Goal: Task Accomplishment & Management: Manage account settings

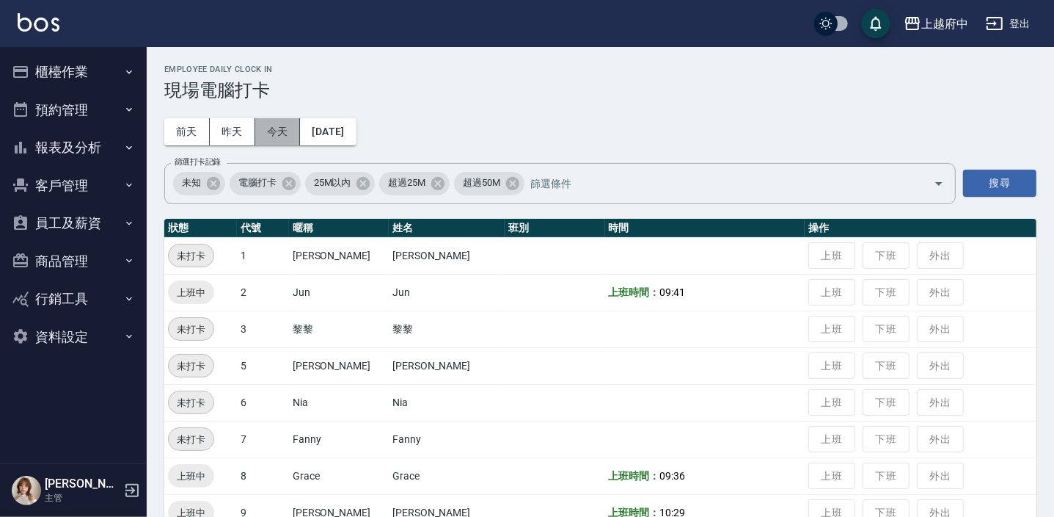
click at [296, 124] on button "今天" at bounding box center [277, 131] width 45 height 27
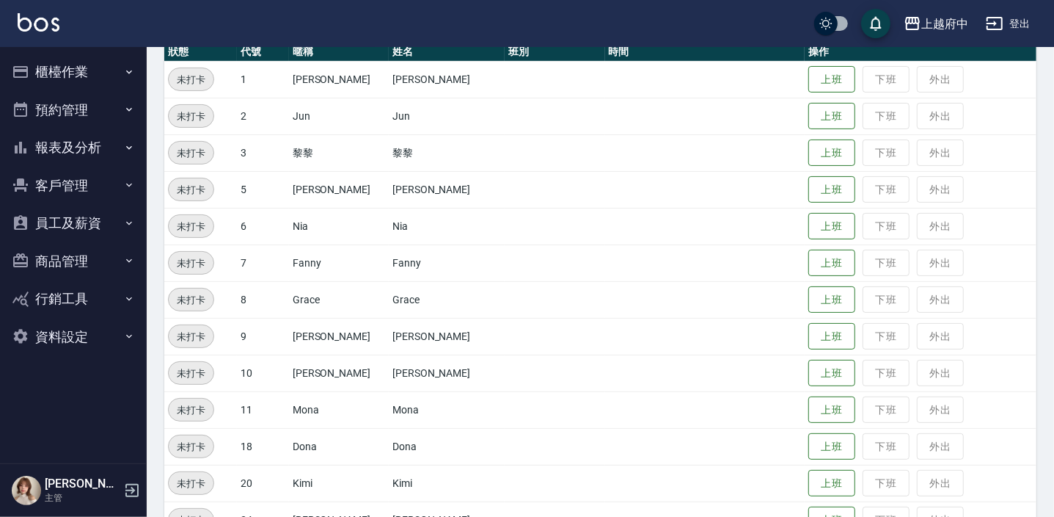
scroll to position [200, 0]
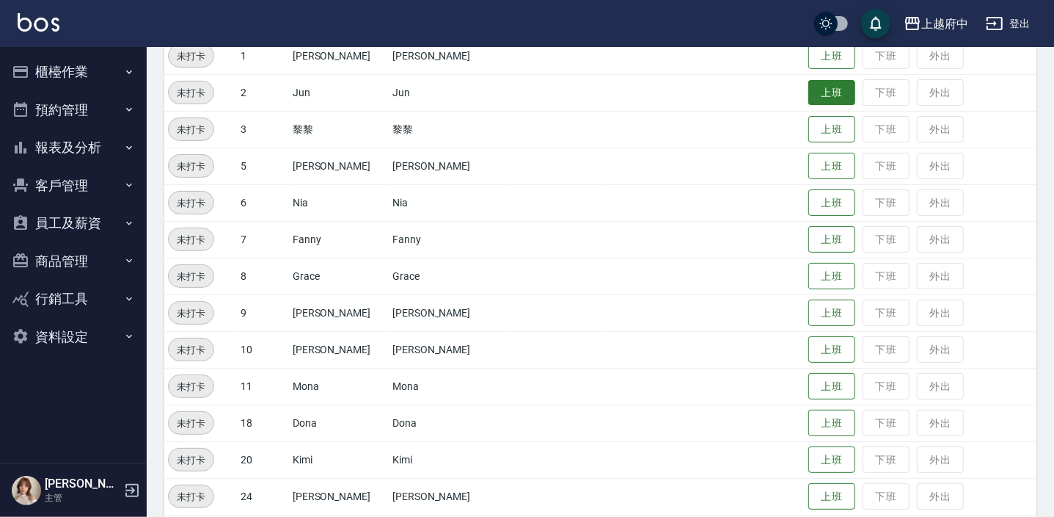
click at [825, 88] on button "上班" at bounding box center [832, 93] width 47 height 26
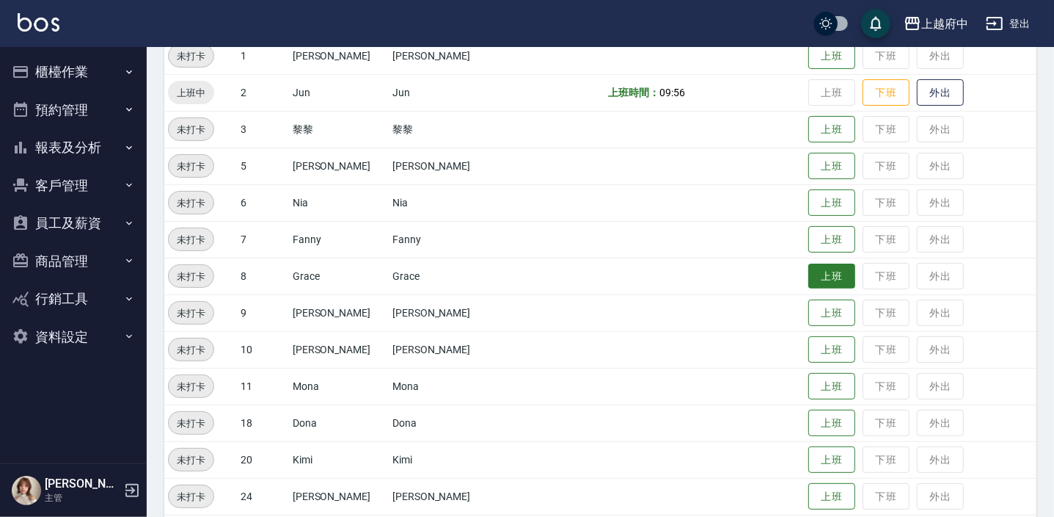
click at [809, 280] on button "上班" at bounding box center [832, 276] width 47 height 26
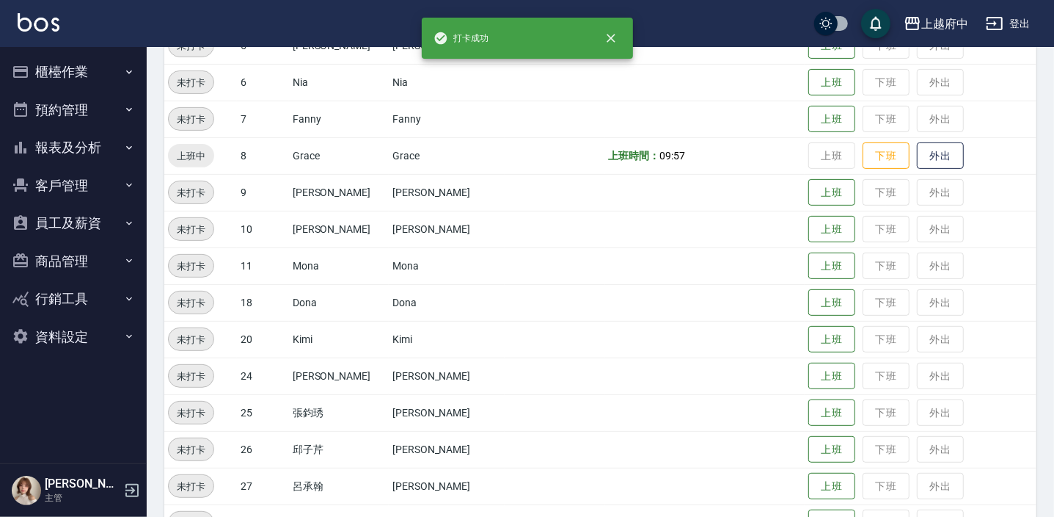
scroll to position [333, 0]
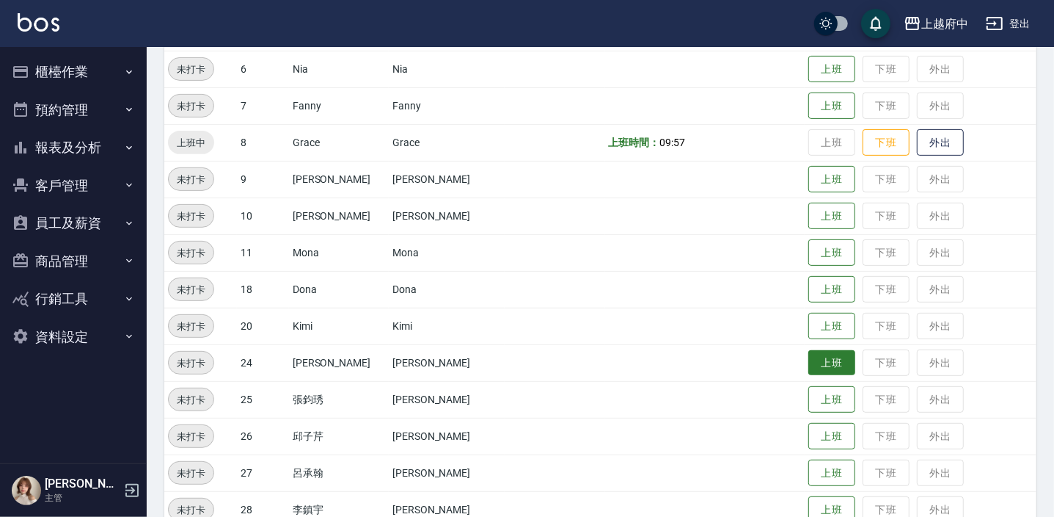
click at [809, 364] on button "上班" at bounding box center [832, 363] width 47 height 26
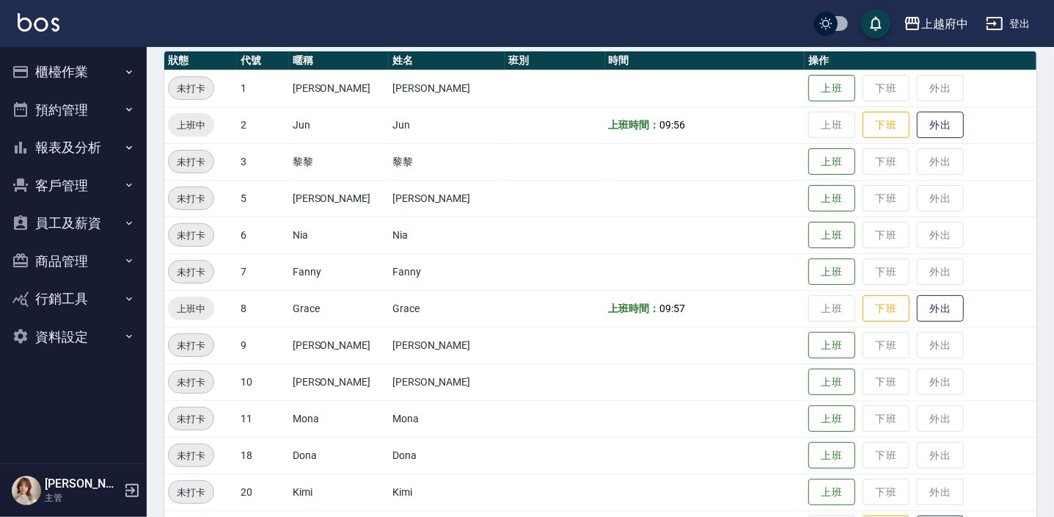
scroll to position [133, 0]
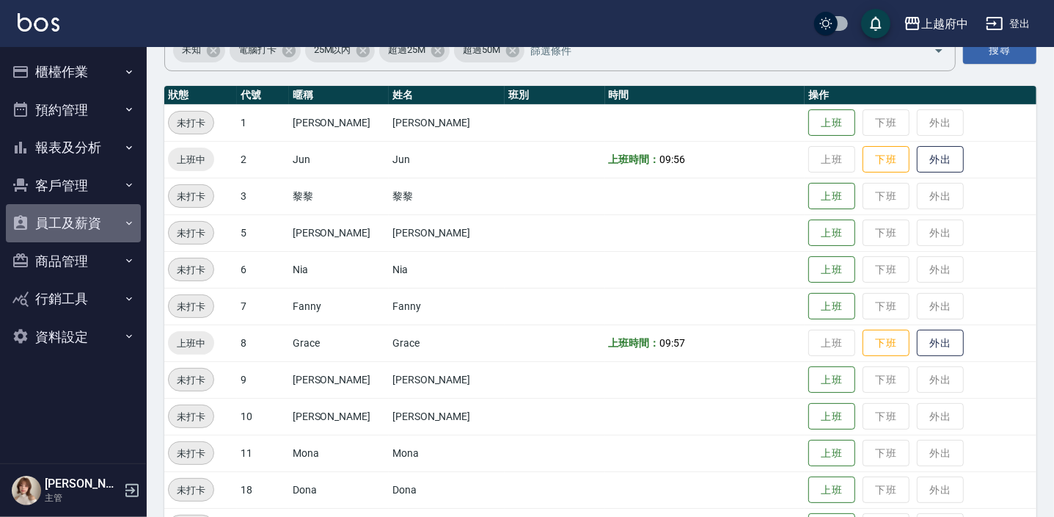
click at [105, 222] on button "員工及薪資" at bounding box center [73, 223] width 135 height 38
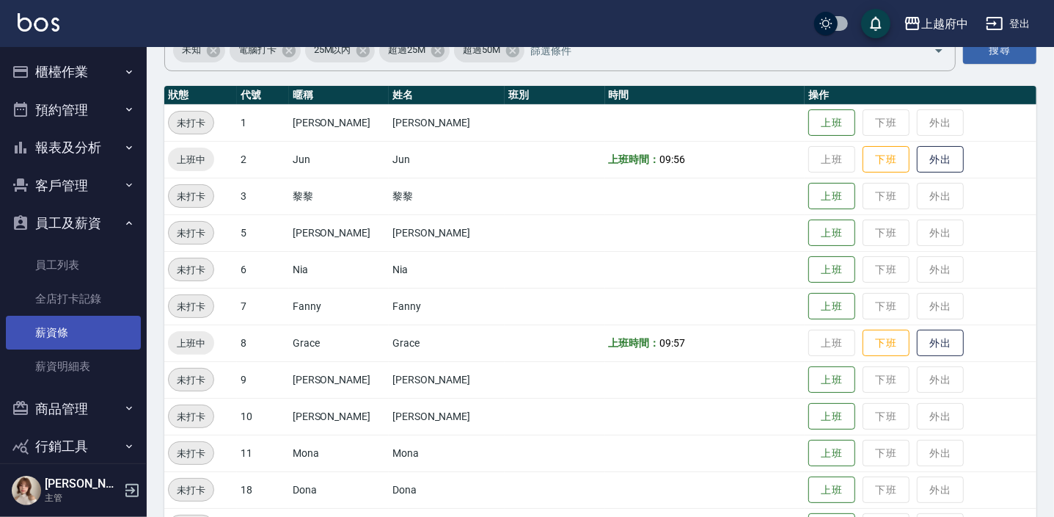
click at [63, 332] on link "薪資條" at bounding box center [73, 332] width 135 height 34
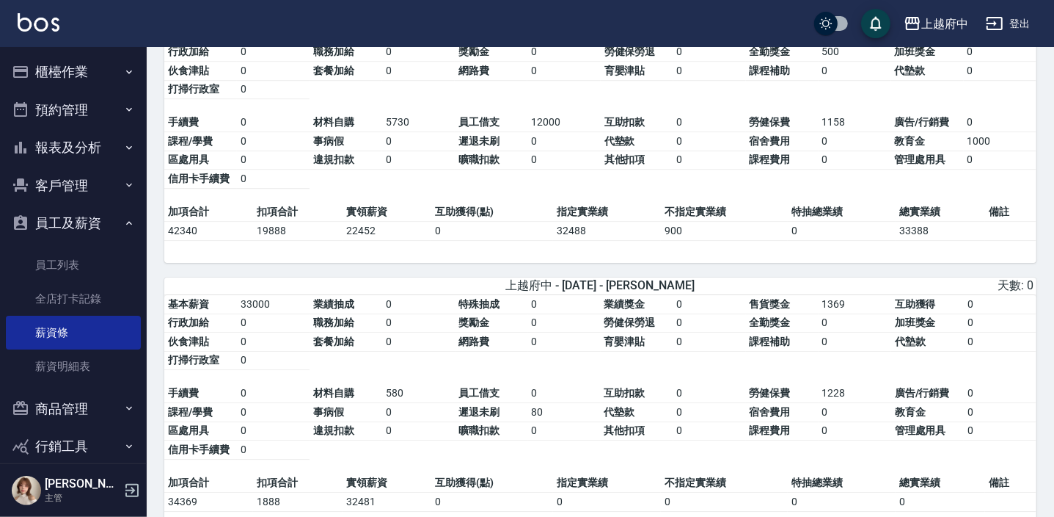
scroll to position [3201, 0]
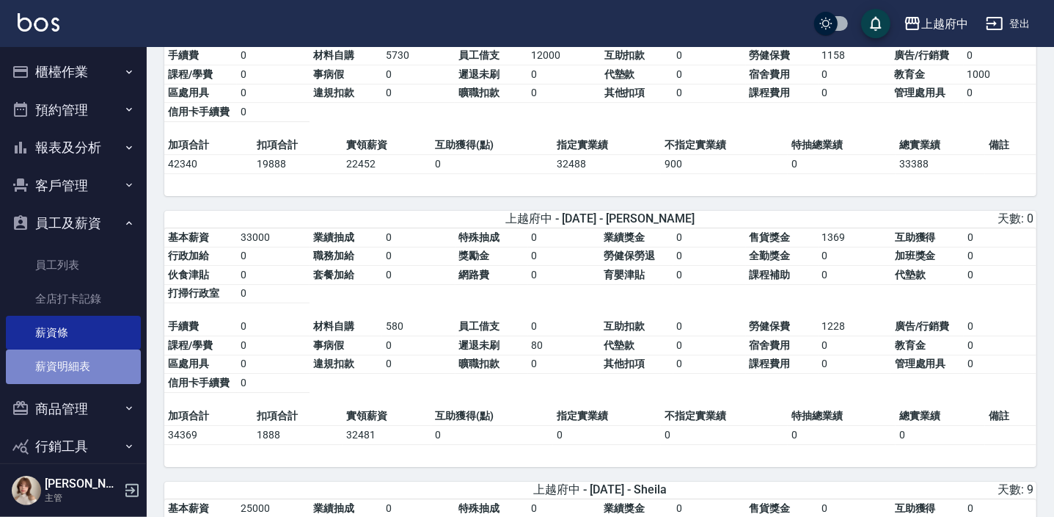
click at [78, 366] on link "薪資明細表" at bounding box center [73, 366] width 135 height 34
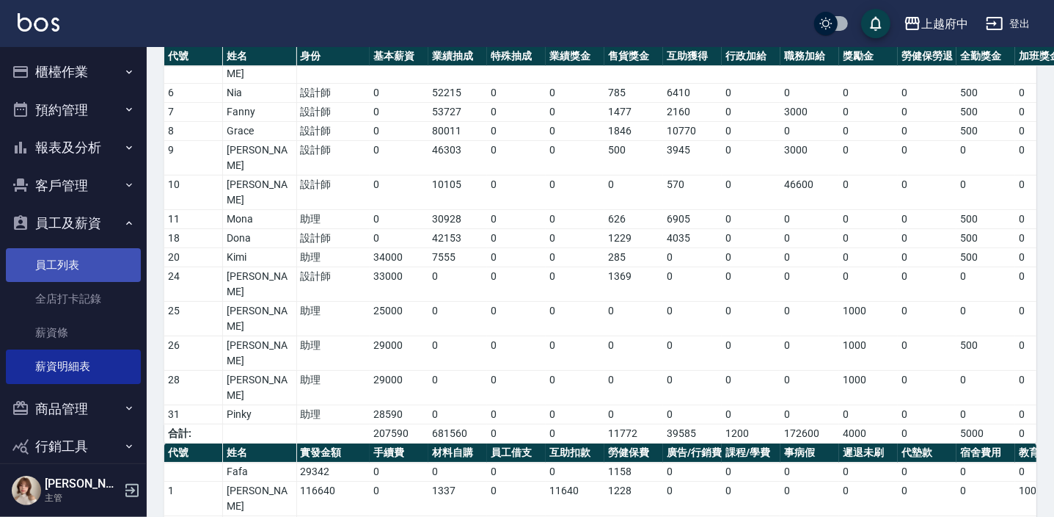
scroll to position [66, 0]
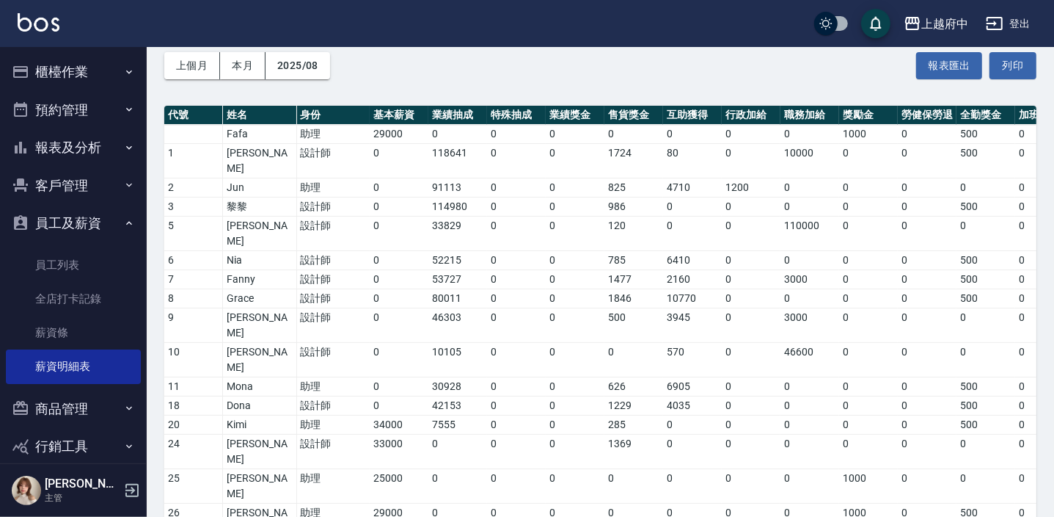
click at [68, 222] on button "員工及薪資" at bounding box center [73, 223] width 135 height 38
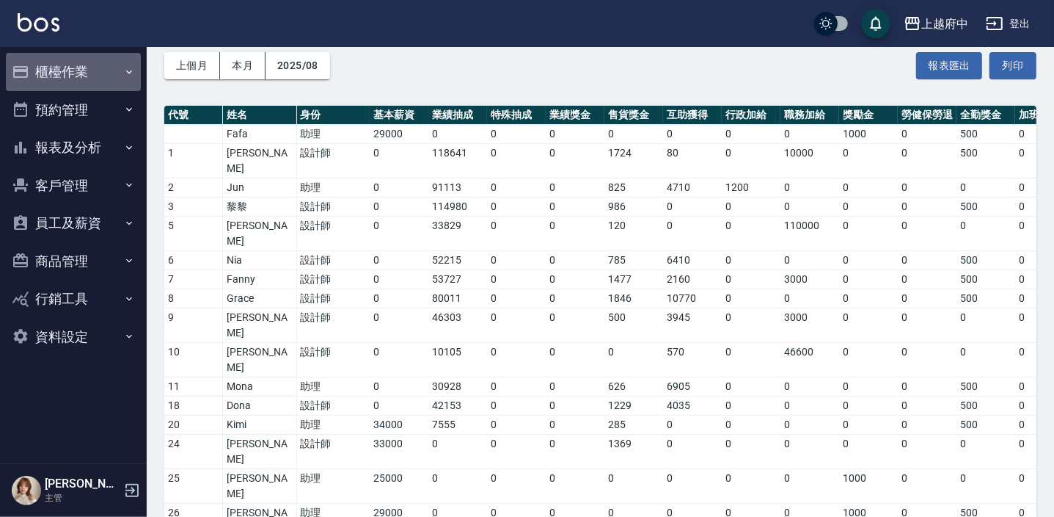
click at [66, 70] on button "櫃檯作業" at bounding box center [73, 72] width 135 height 38
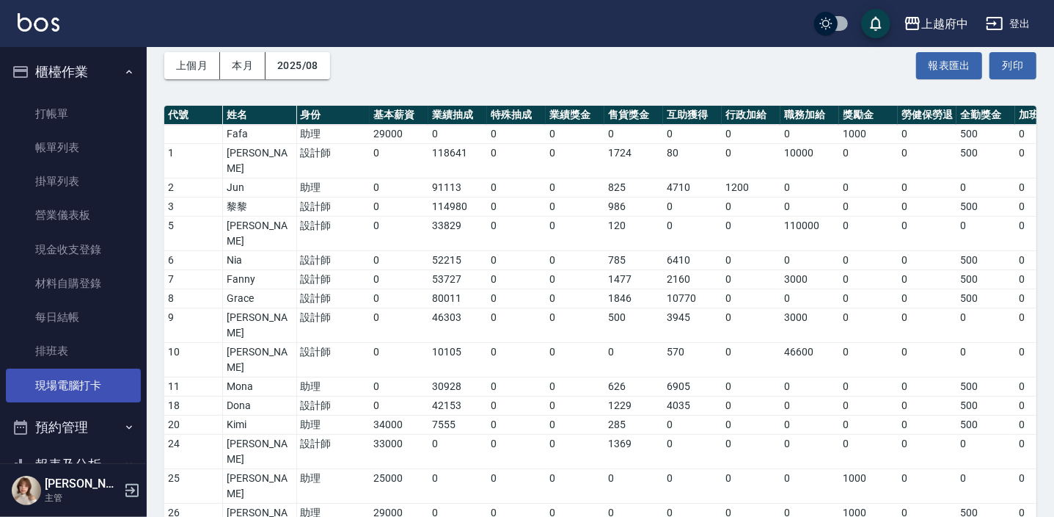
click at [70, 383] on link "現場電腦打卡" at bounding box center [73, 385] width 135 height 34
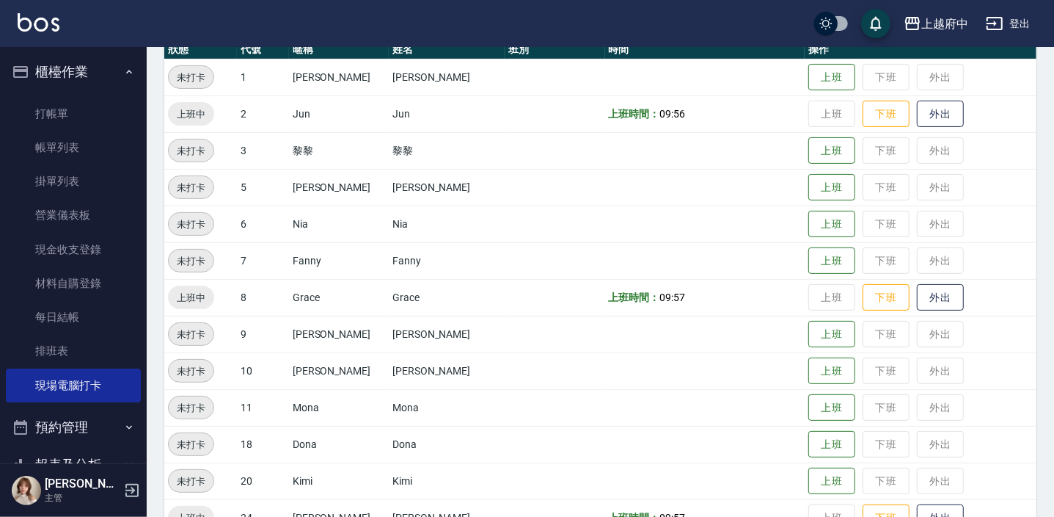
scroll to position [266, 0]
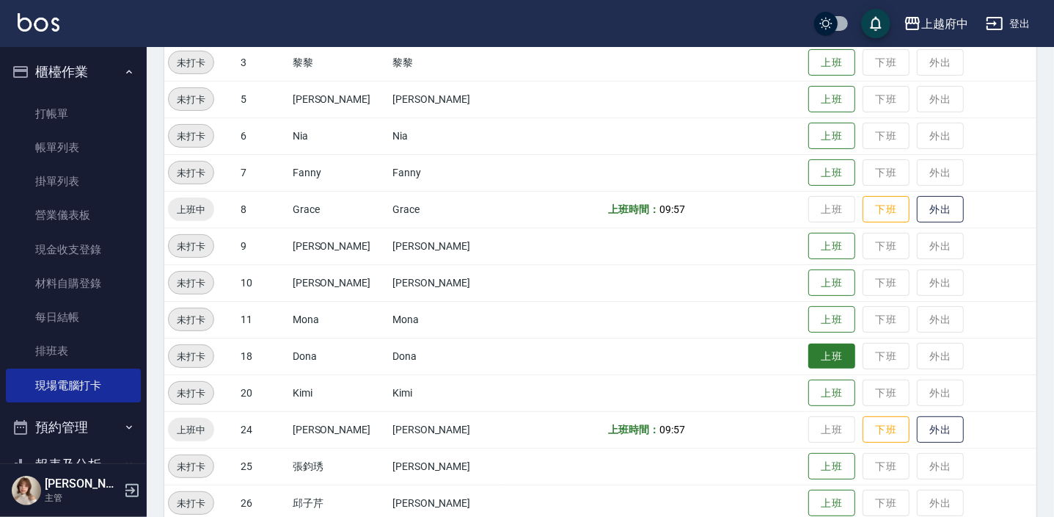
click at [822, 361] on button "上班" at bounding box center [832, 356] width 47 height 26
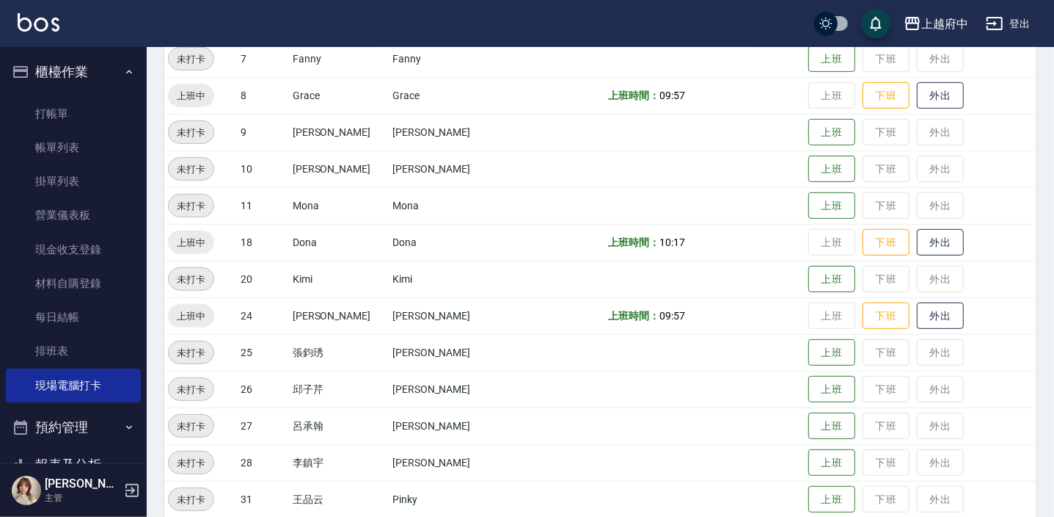
scroll to position [382, 0]
click at [809, 346] on button "上班" at bounding box center [832, 351] width 47 height 26
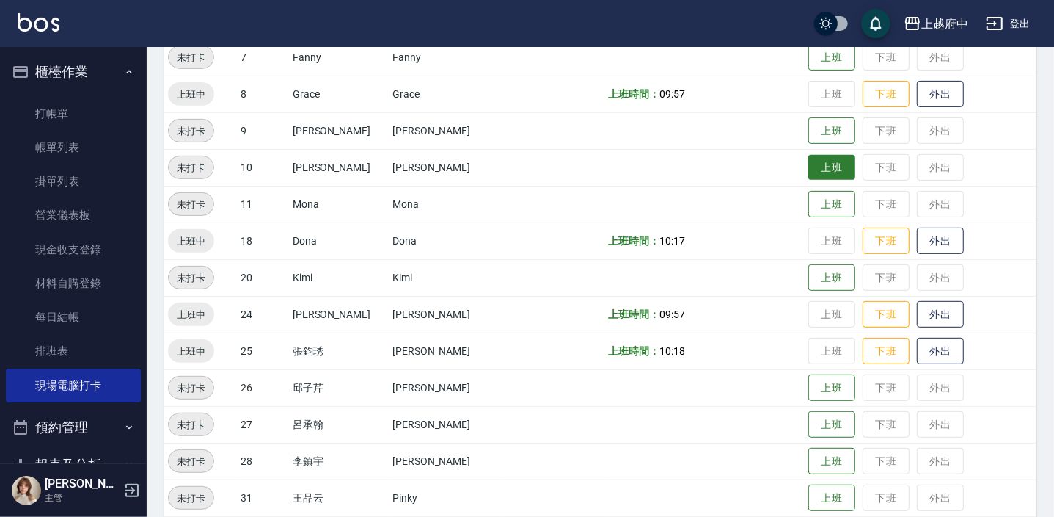
click at [829, 161] on button "上班" at bounding box center [832, 168] width 47 height 26
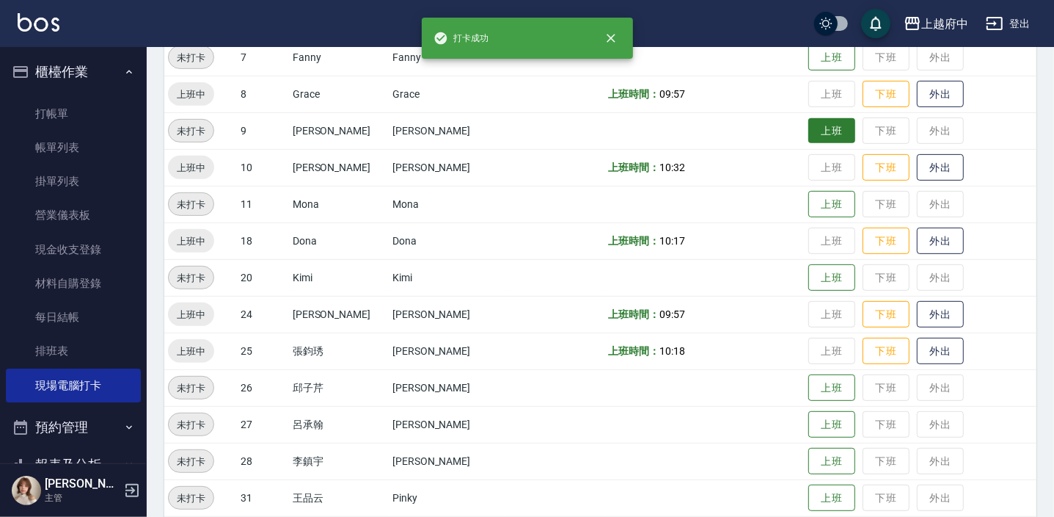
click at [822, 128] on button "上班" at bounding box center [832, 131] width 47 height 26
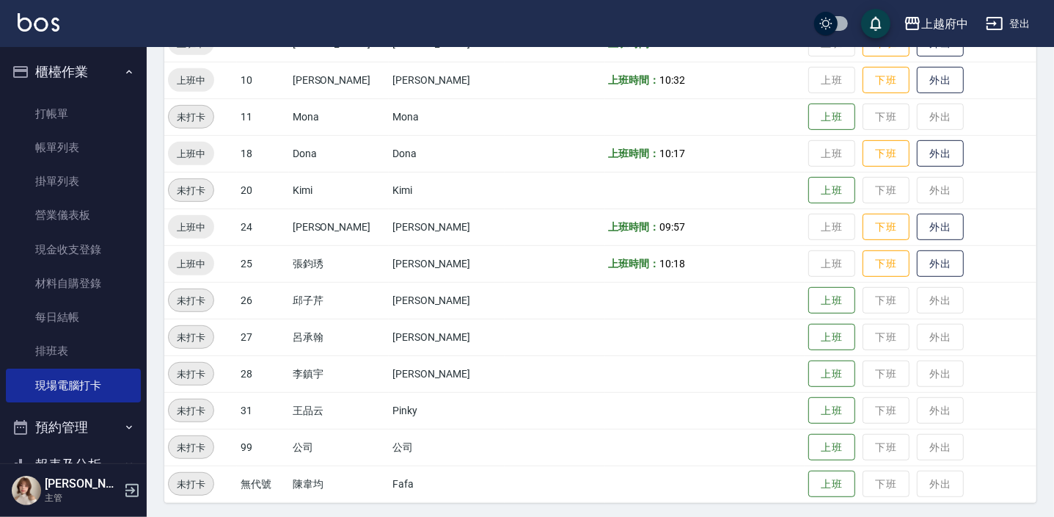
scroll to position [472, 0]
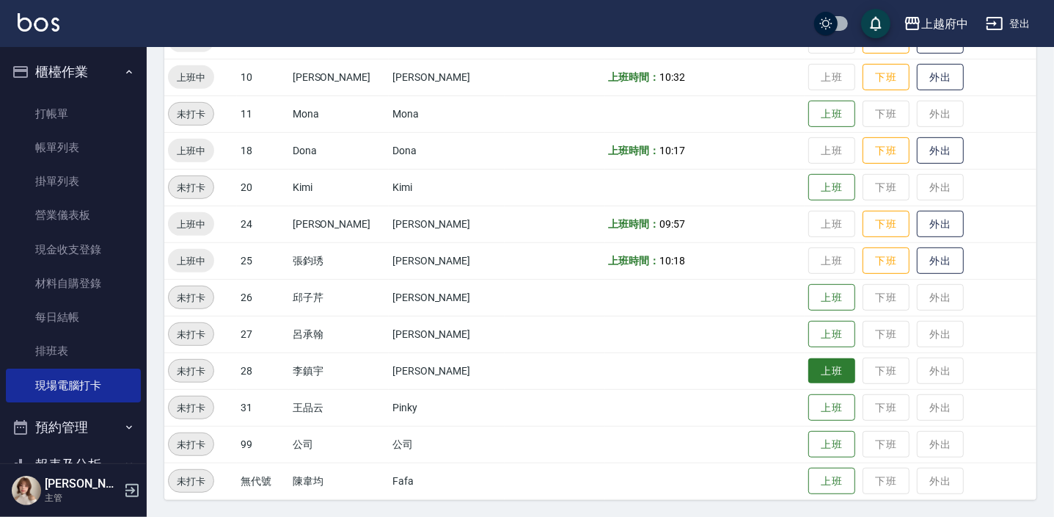
click at [809, 377] on button "上班" at bounding box center [832, 371] width 47 height 26
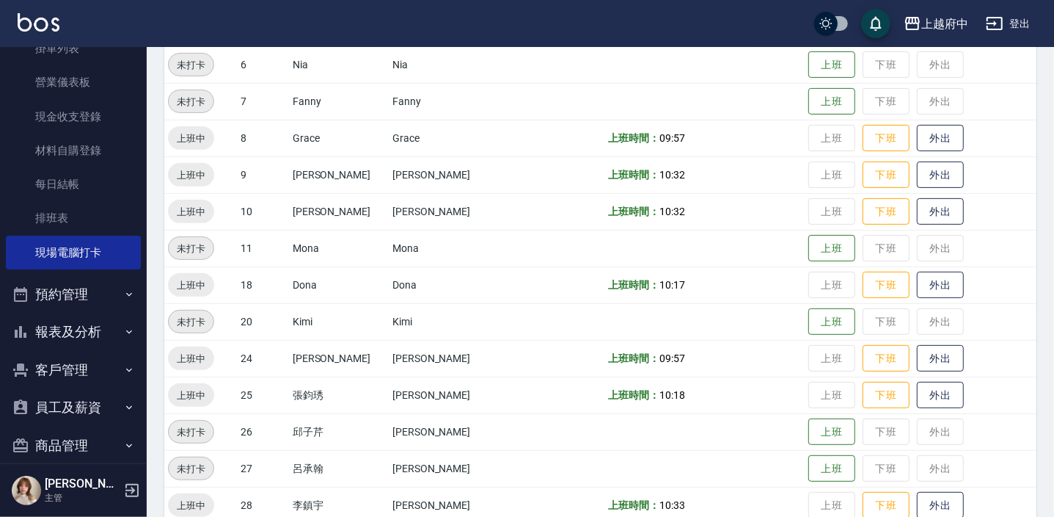
scroll to position [400, 0]
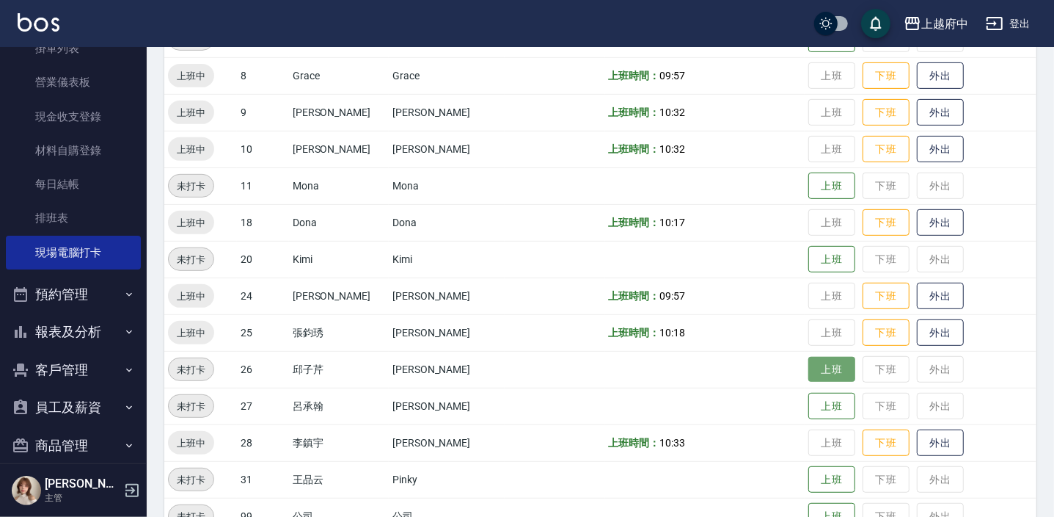
click at [809, 368] on button "上班" at bounding box center [832, 370] width 47 height 26
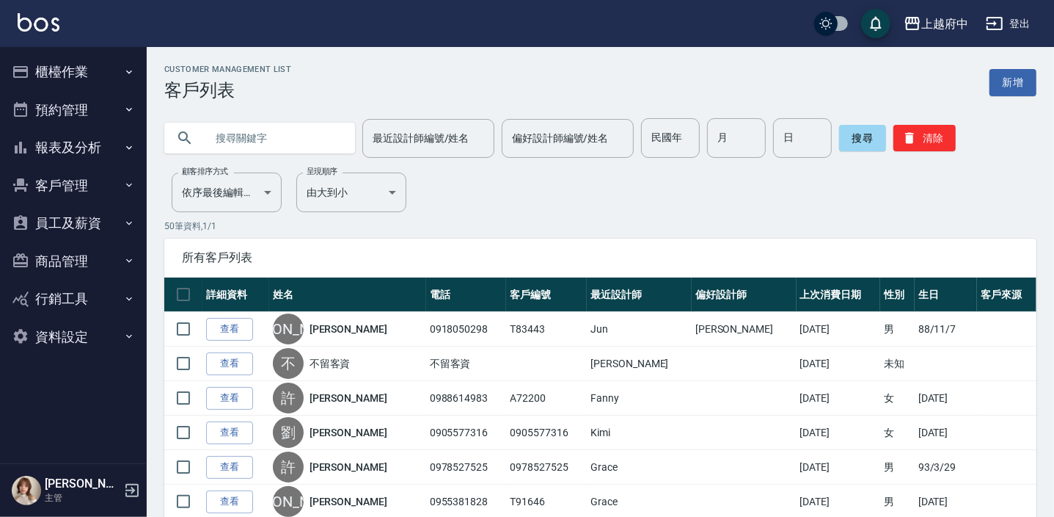
click at [88, 150] on button "報表及分析" at bounding box center [73, 147] width 135 height 38
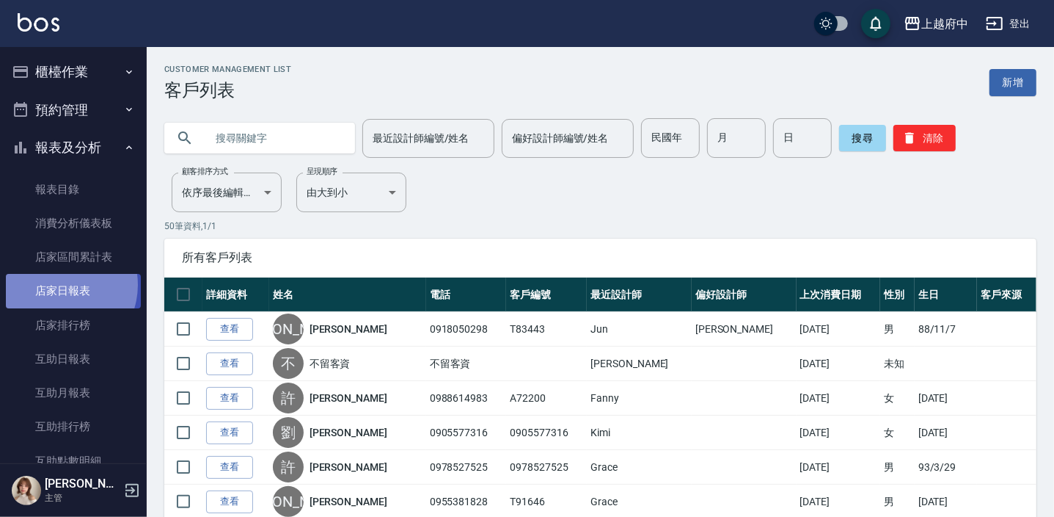
click at [58, 285] on link "店家日報表" at bounding box center [73, 291] width 135 height 34
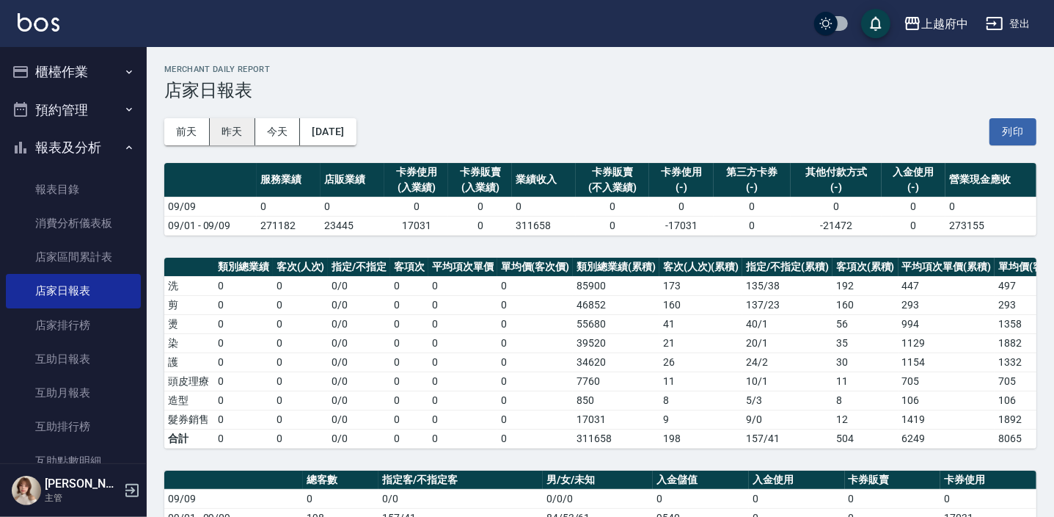
click at [234, 134] on button "昨天" at bounding box center [232, 131] width 45 height 27
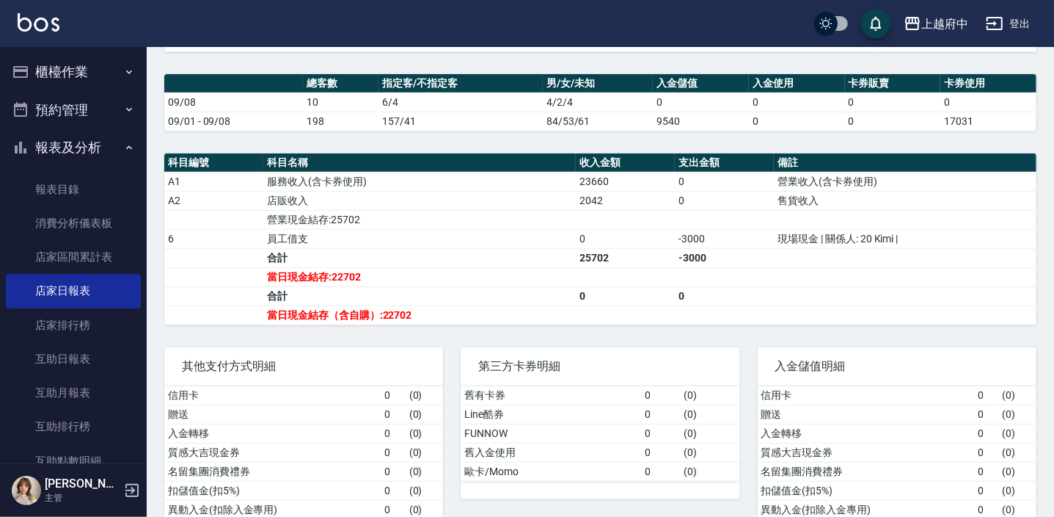
scroll to position [400, 0]
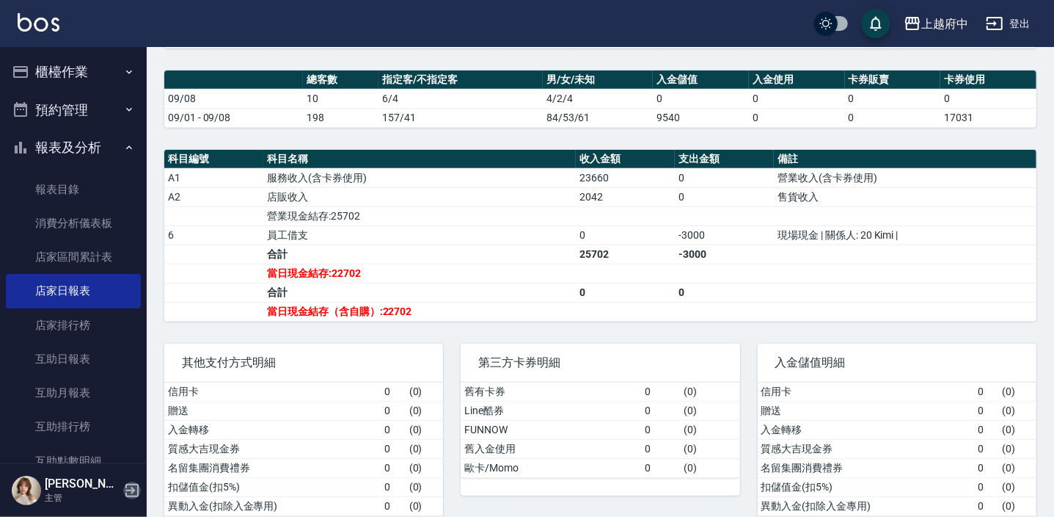
click at [128, 493] on icon "button" at bounding box center [132, 490] width 18 height 18
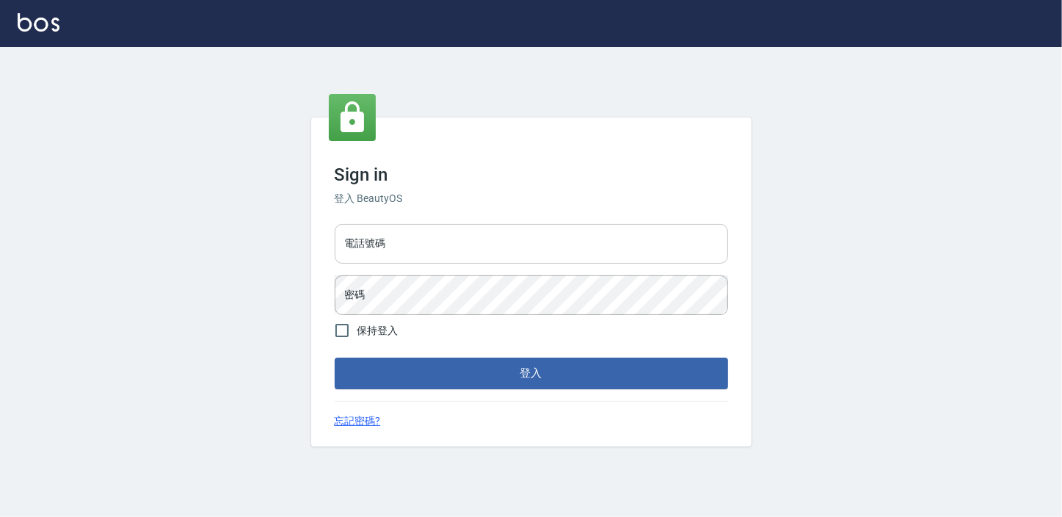
click at [394, 249] on input "電話號碼" at bounding box center [531, 244] width 393 height 40
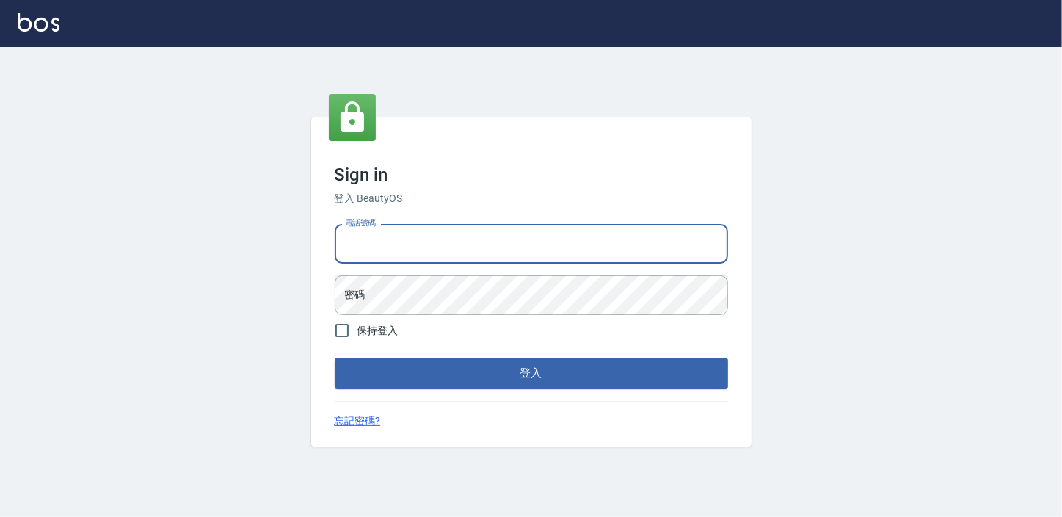
type input "0932050354"
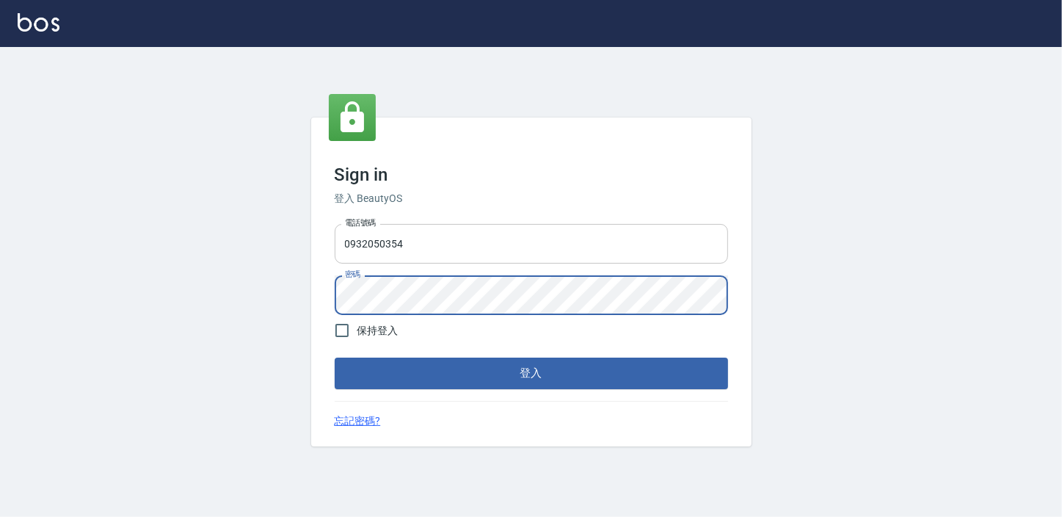
click at [335, 357] on button "登入" at bounding box center [531, 372] width 393 height 31
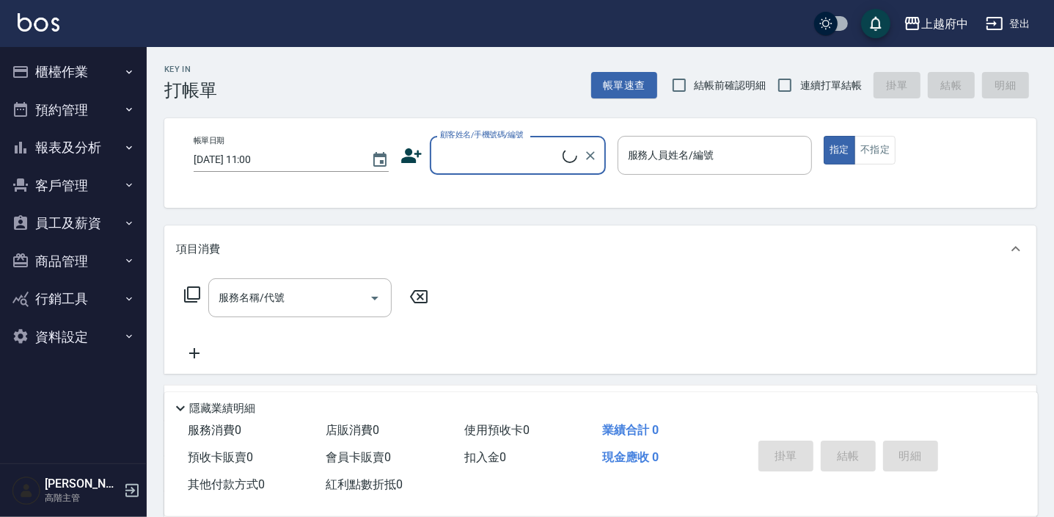
click at [70, 223] on button "員工及薪資" at bounding box center [73, 223] width 135 height 38
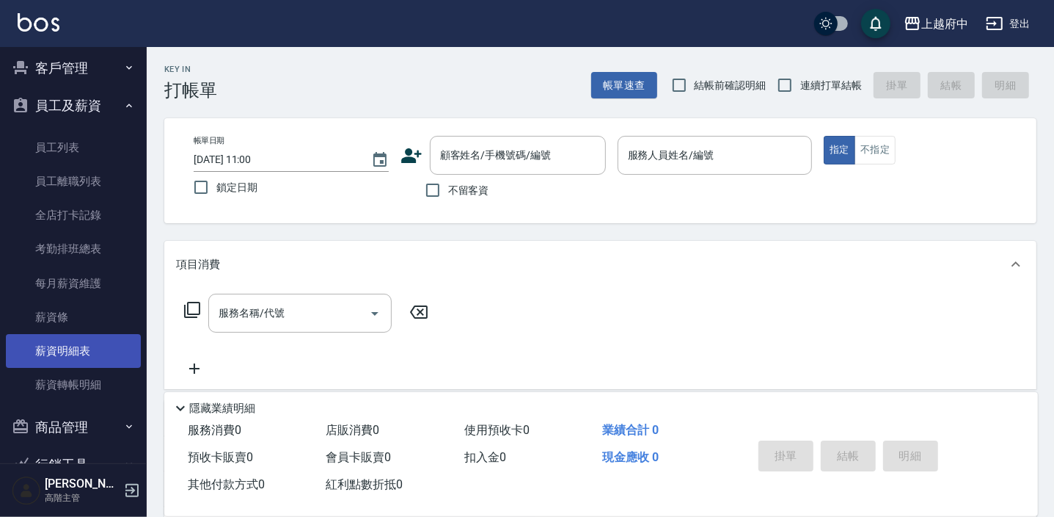
scroll to position [133, 0]
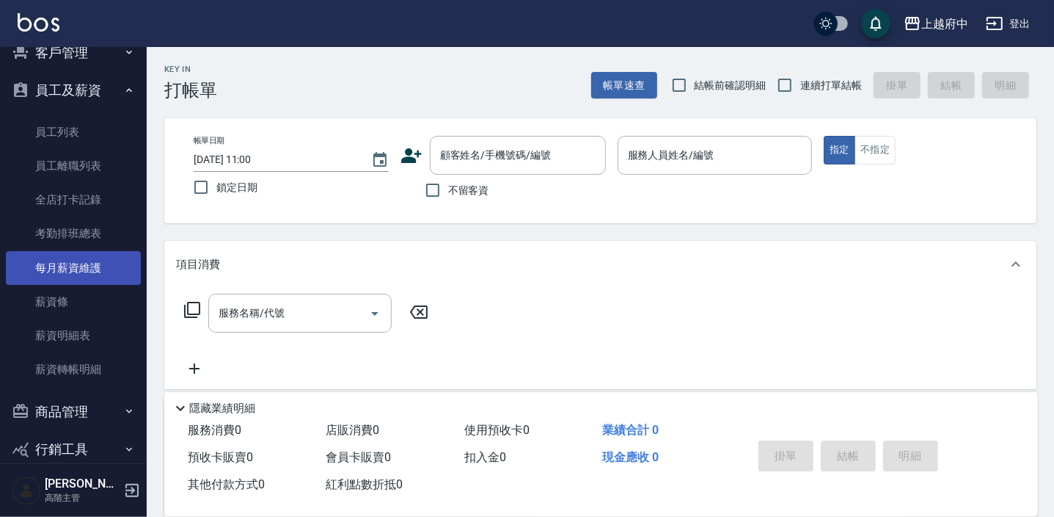
click at [85, 264] on link "每月薪資維護" at bounding box center [73, 268] width 135 height 34
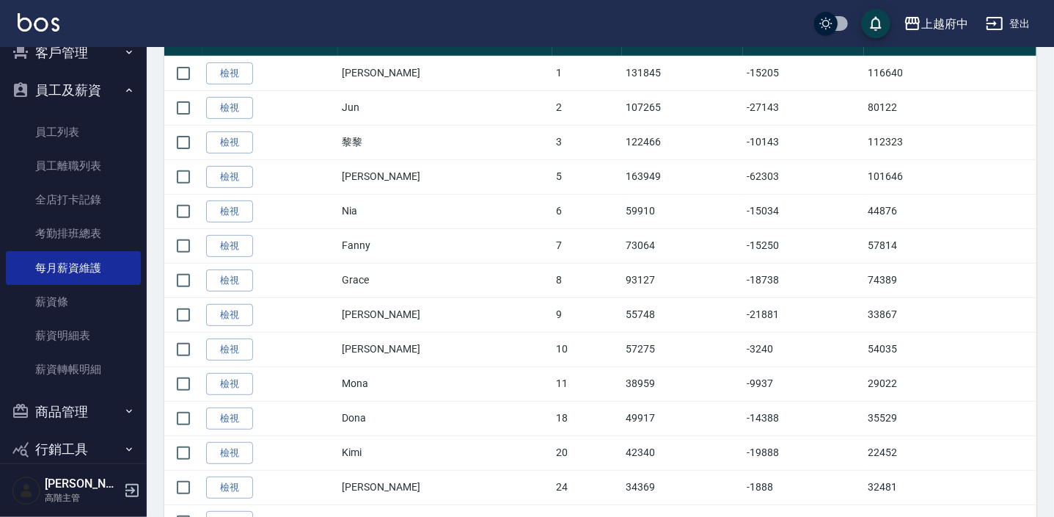
scroll to position [539, 0]
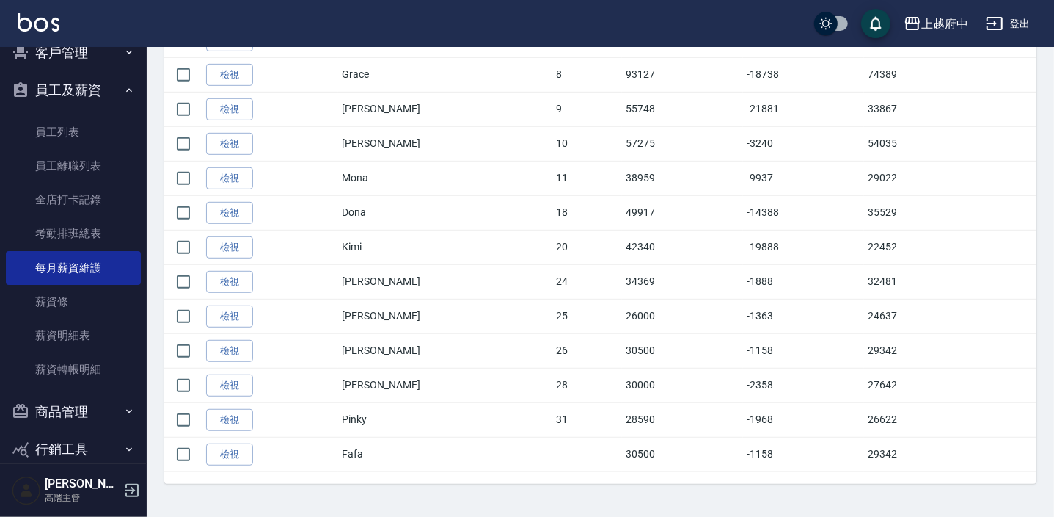
click at [134, 481] on icon "button" at bounding box center [132, 490] width 18 height 18
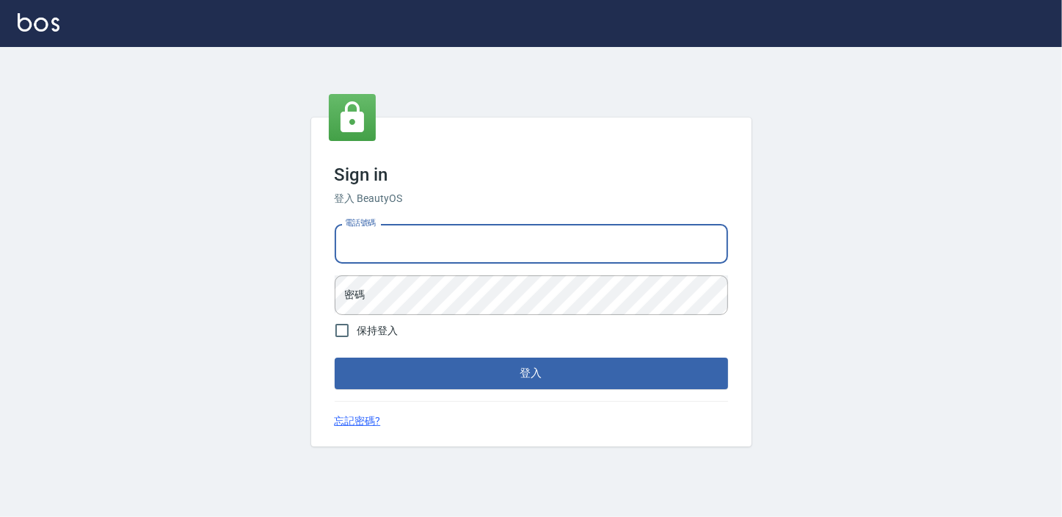
click at [456, 255] on input "電話號碼" at bounding box center [531, 244] width 393 height 40
type input "0911903627"
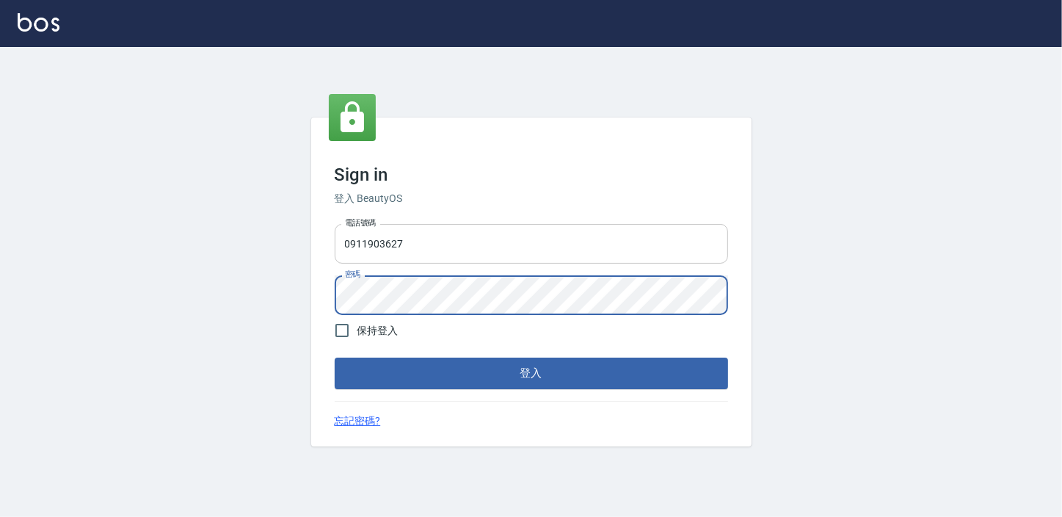
click at [335, 357] on button "登入" at bounding box center [531, 372] width 393 height 31
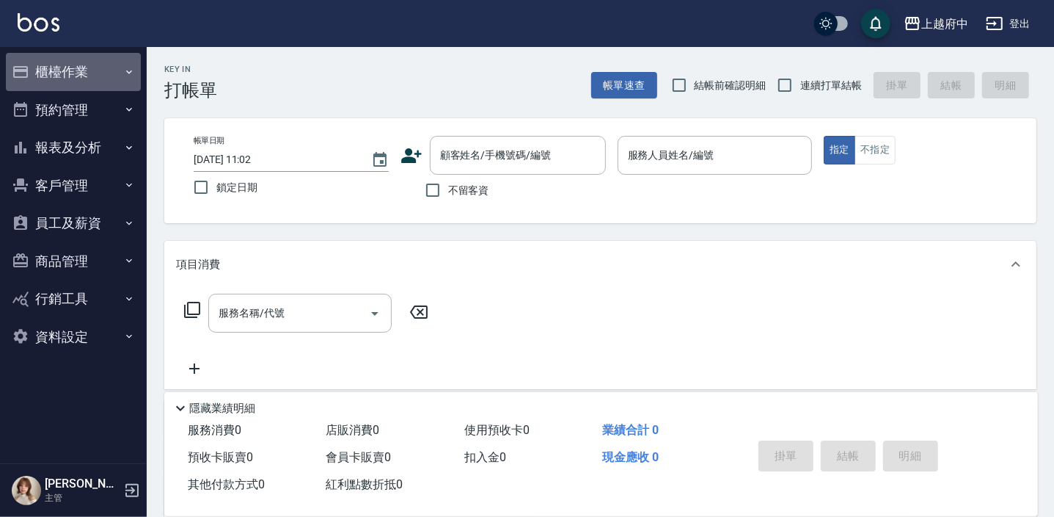
click at [68, 69] on button "櫃檯作業" at bounding box center [73, 72] width 135 height 38
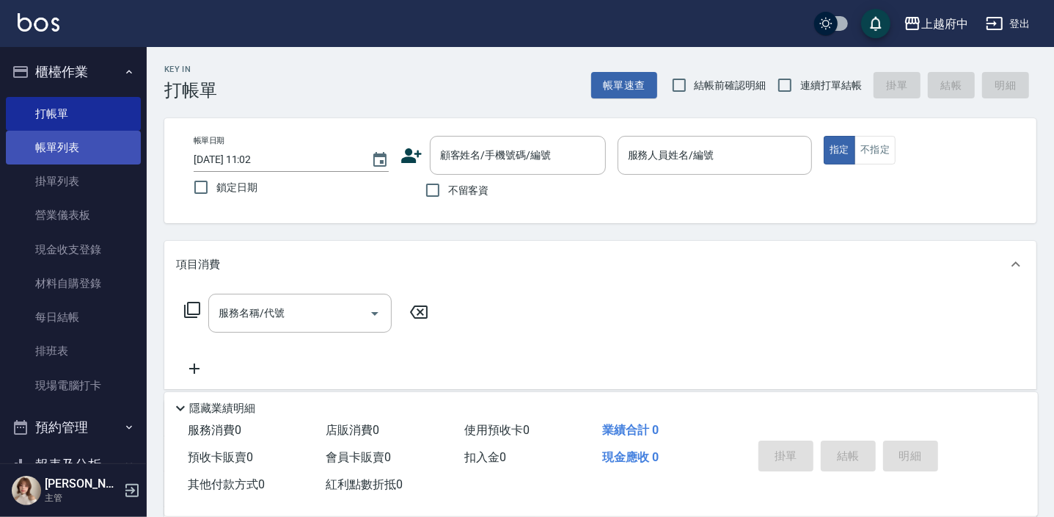
click at [68, 149] on link "帳單列表" at bounding box center [73, 148] width 135 height 34
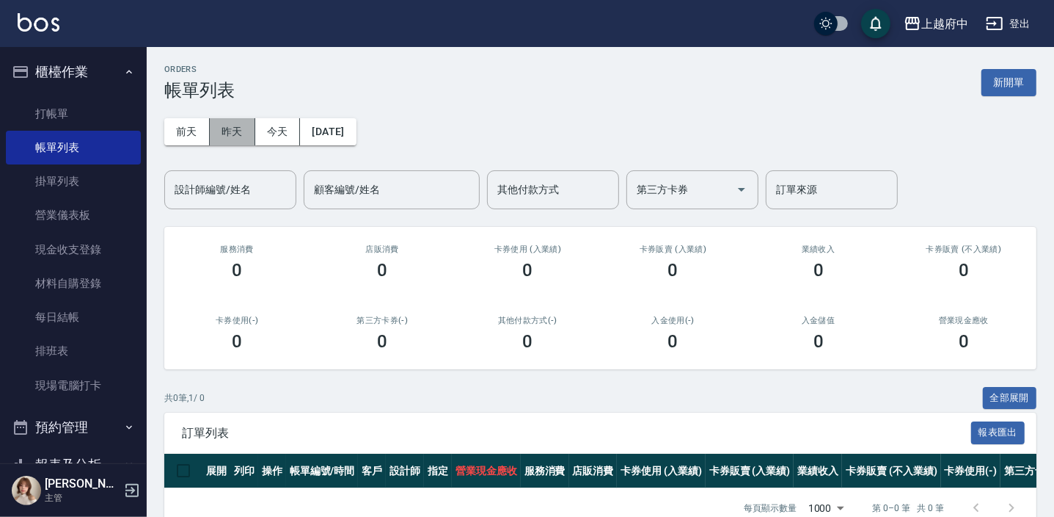
click at [234, 138] on button "昨天" at bounding box center [232, 131] width 45 height 27
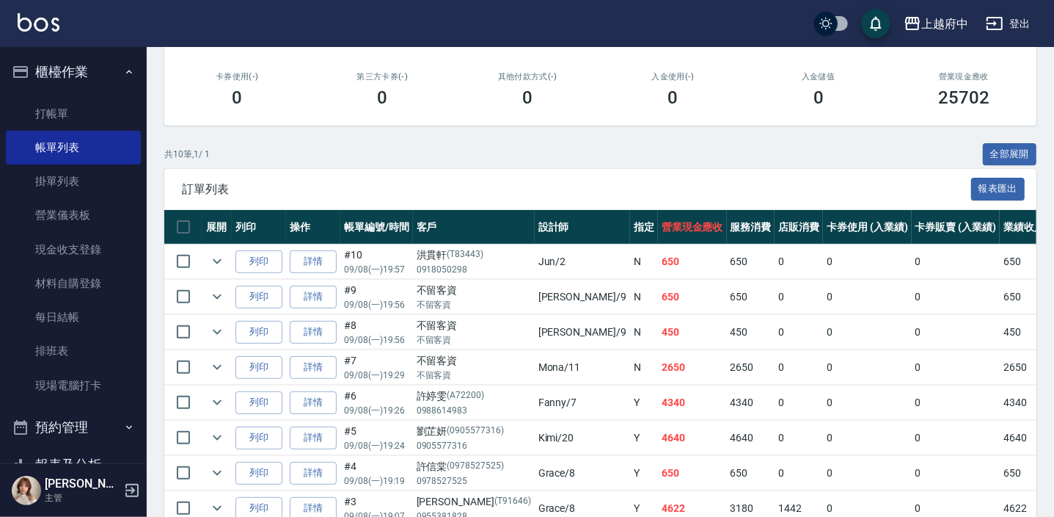
scroll to position [266, 0]
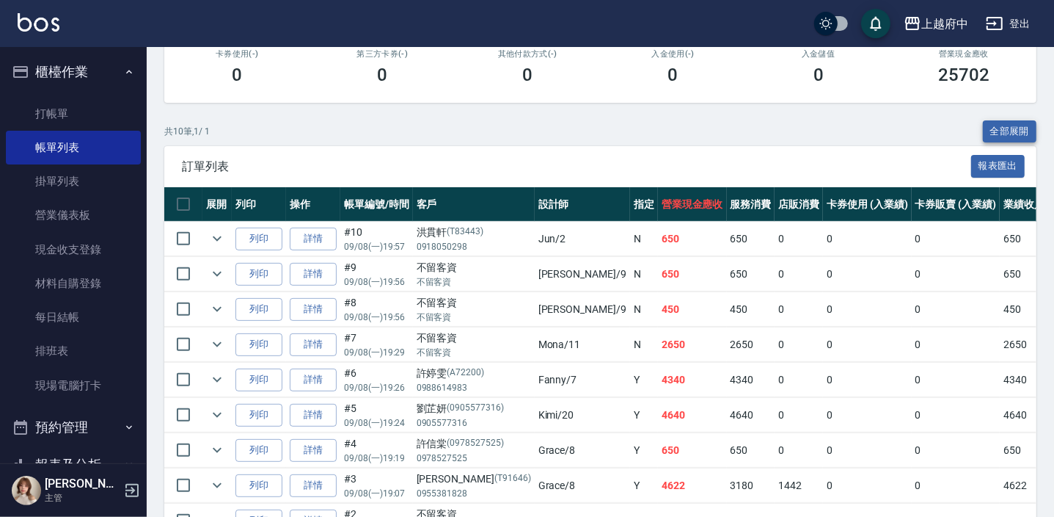
click at [1002, 135] on button "全部展開" at bounding box center [1010, 131] width 54 height 23
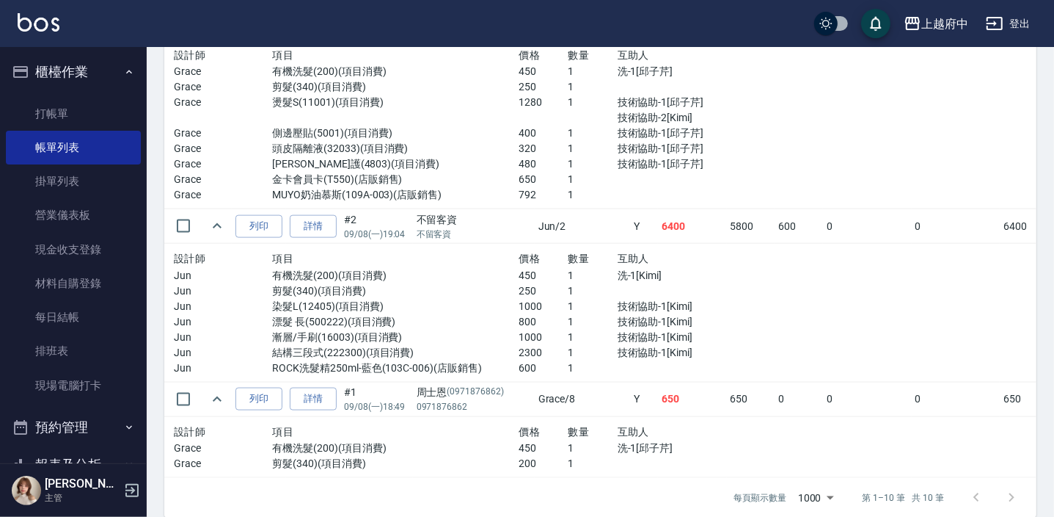
scroll to position [1267, 0]
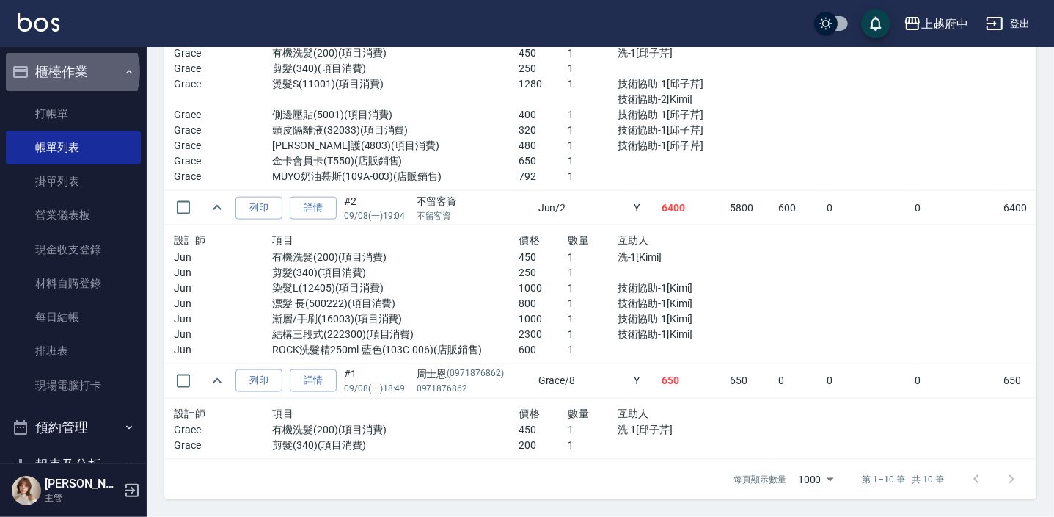
click at [71, 72] on button "櫃檯作業" at bounding box center [73, 72] width 135 height 38
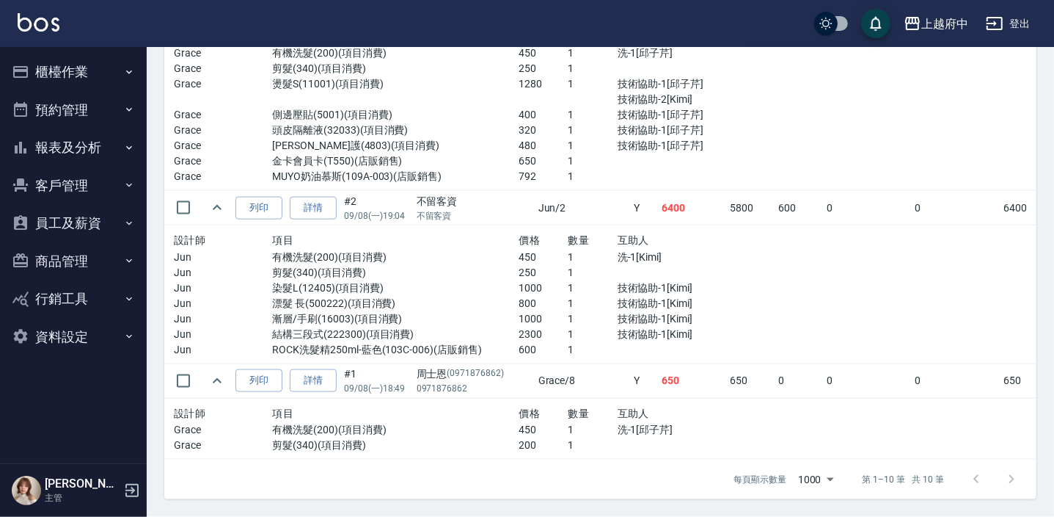
click at [76, 145] on button "報表及分析" at bounding box center [73, 147] width 135 height 38
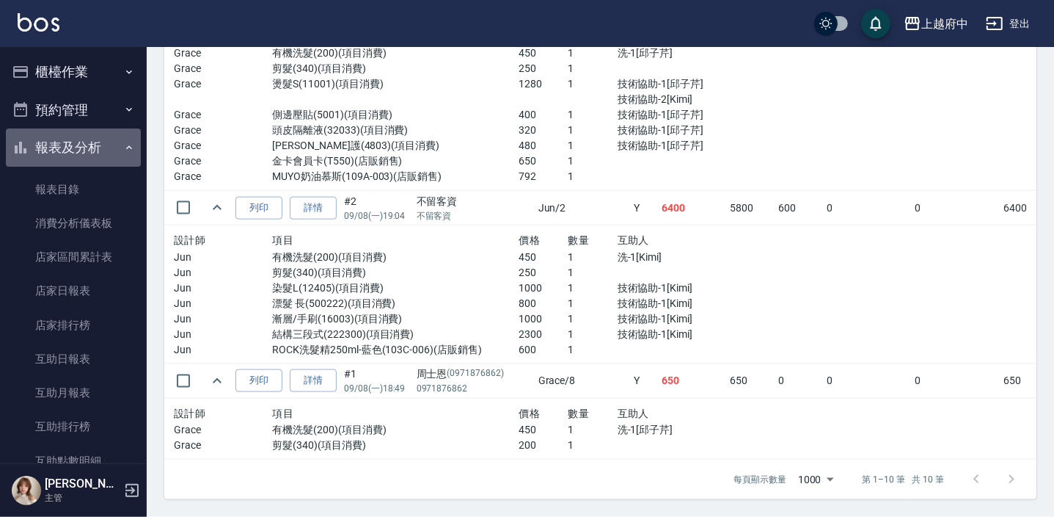
click at [80, 147] on button "報表及分析" at bounding box center [73, 147] width 135 height 38
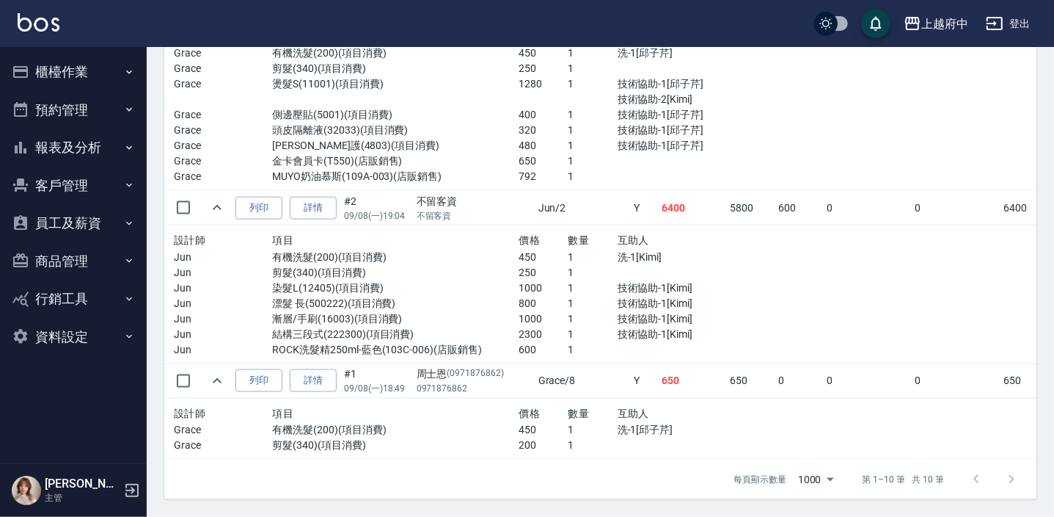
click at [65, 186] on button "客戶管理" at bounding box center [73, 186] width 135 height 38
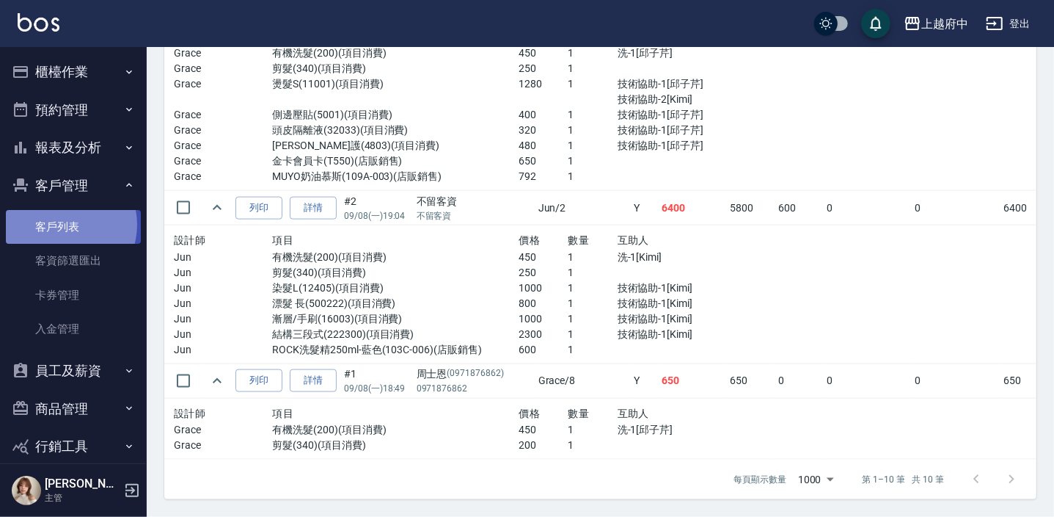
click at [63, 224] on link "客戶列表" at bounding box center [73, 227] width 135 height 34
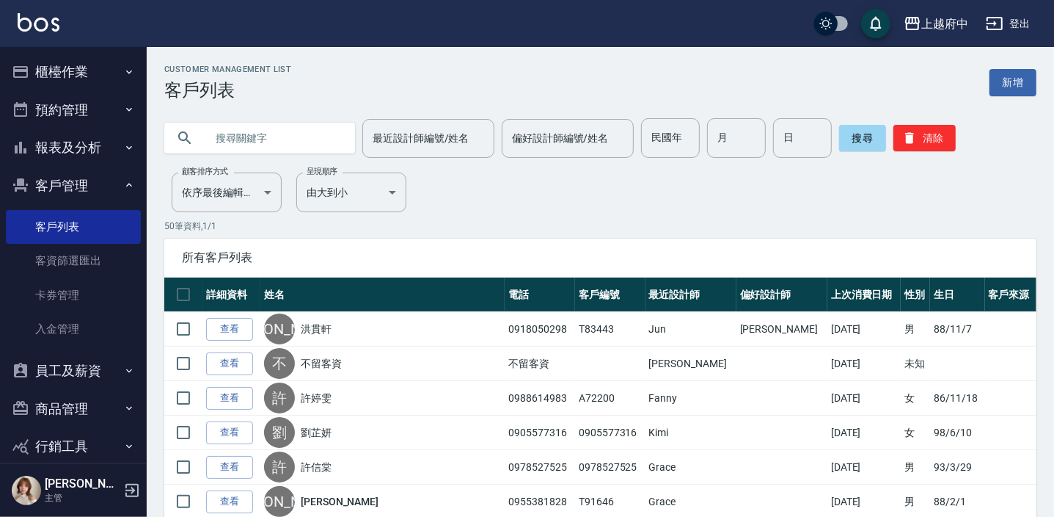
click at [78, 180] on button "客戶管理" at bounding box center [73, 186] width 135 height 38
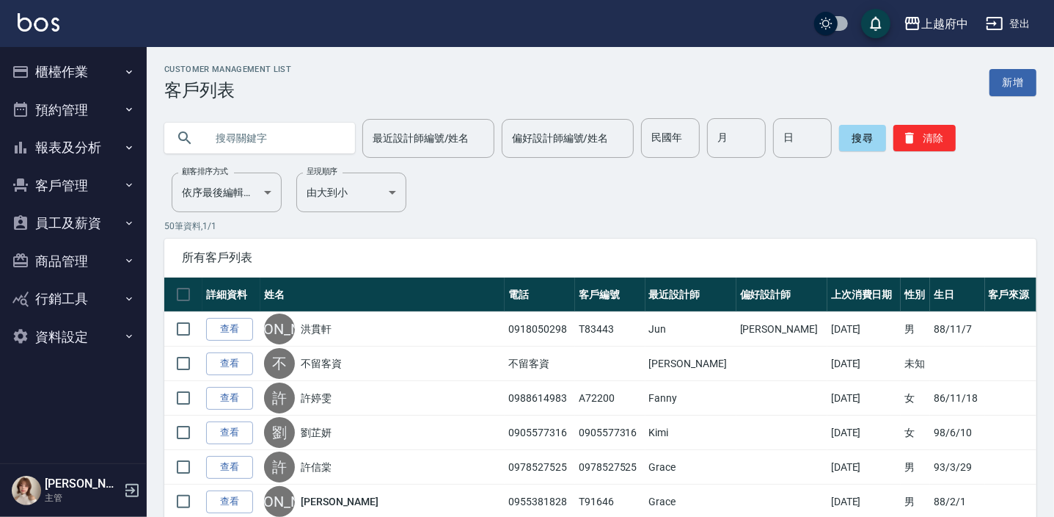
click at [76, 67] on button "櫃檯作業" at bounding box center [73, 72] width 135 height 38
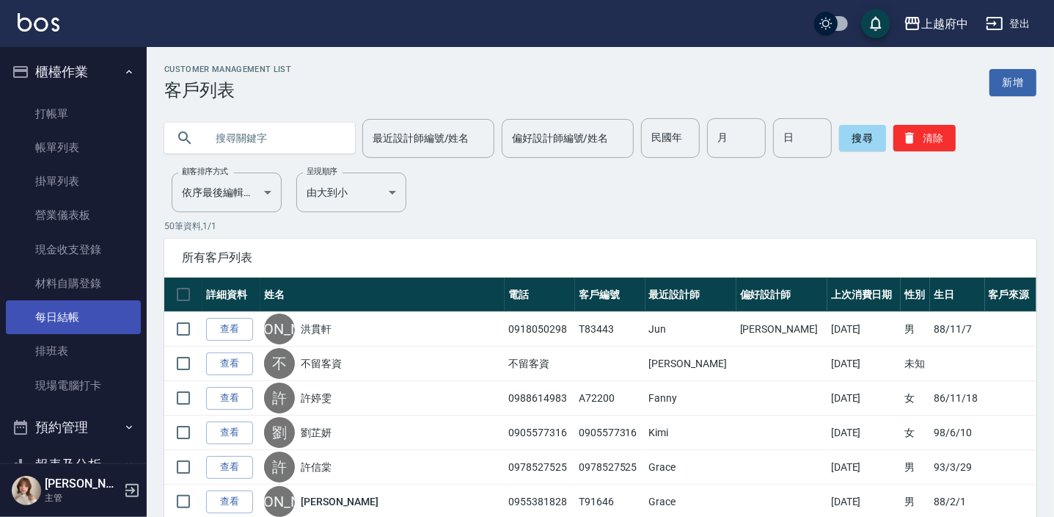
click at [66, 318] on link "每日結帳" at bounding box center [73, 317] width 135 height 34
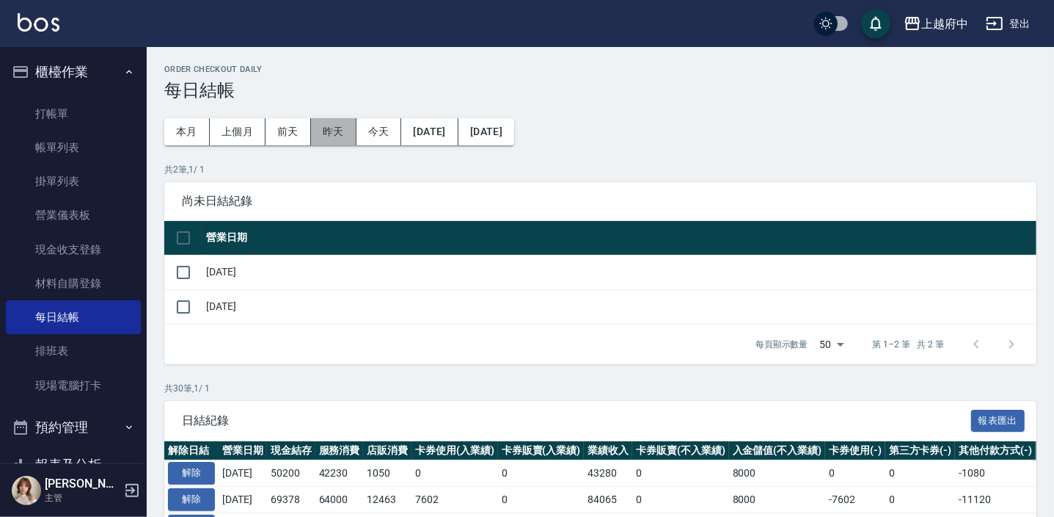
click at [336, 130] on button "昨天" at bounding box center [333, 131] width 45 height 27
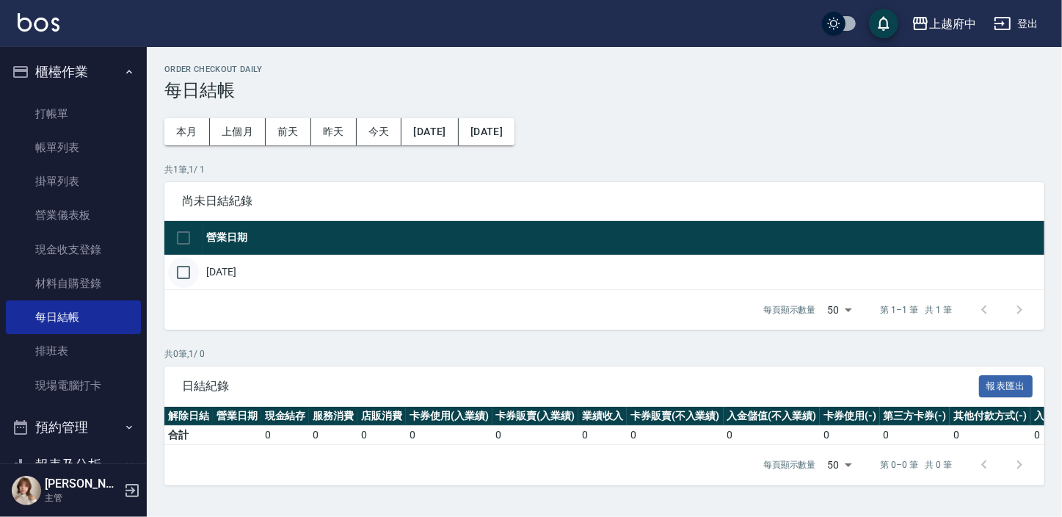
click at [186, 264] on input "checkbox" at bounding box center [183, 272] width 31 height 31
checkbox input "true"
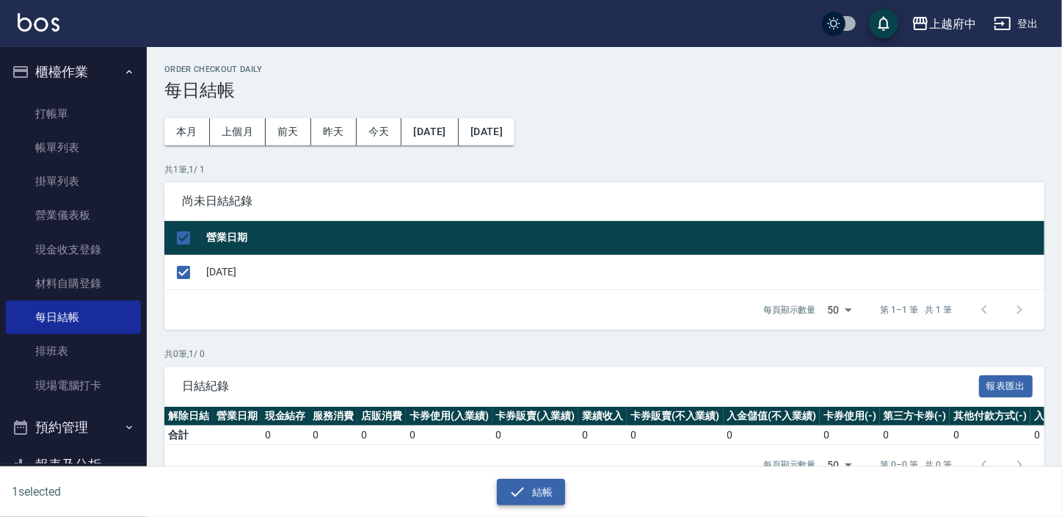
click at [522, 484] on icon "button" at bounding box center [517, 492] width 18 height 18
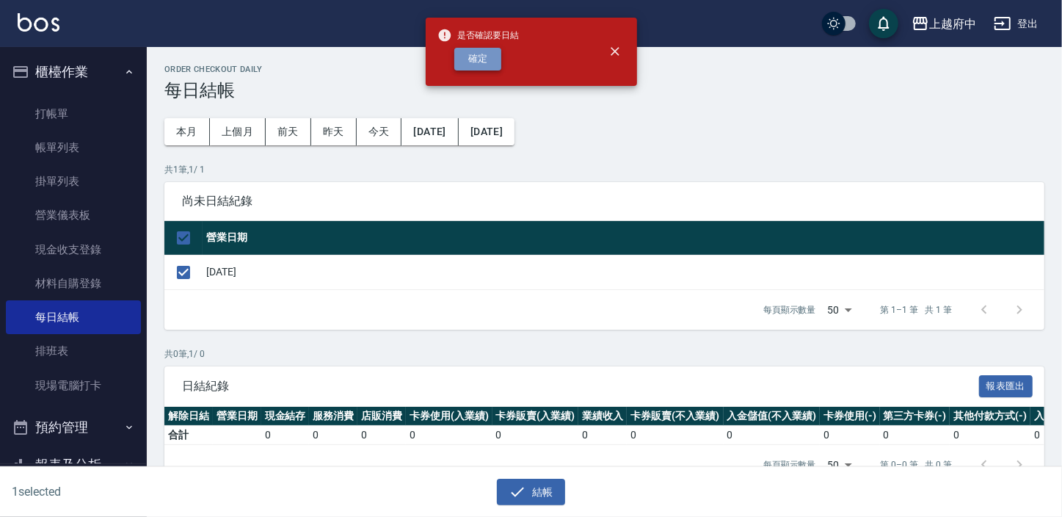
click at [484, 60] on button "確定" at bounding box center [477, 59] width 47 height 23
checkbox input "false"
